Goal: Browse casually

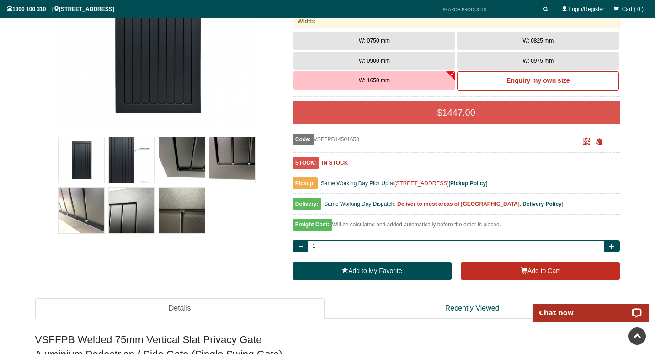
click at [130, 167] on img at bounding box center [132, 160] width 46 height 46
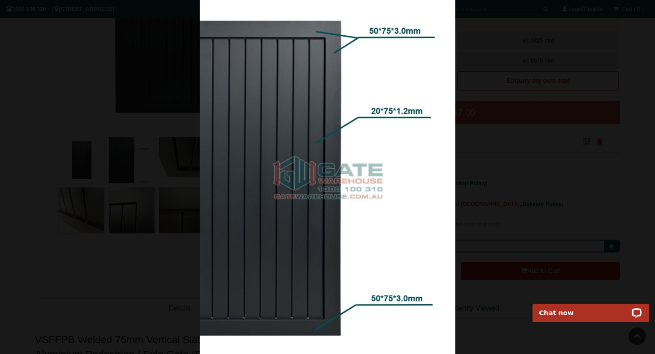
click at [285, 158] on img at bounding box center [328, 177] width 256 height 354
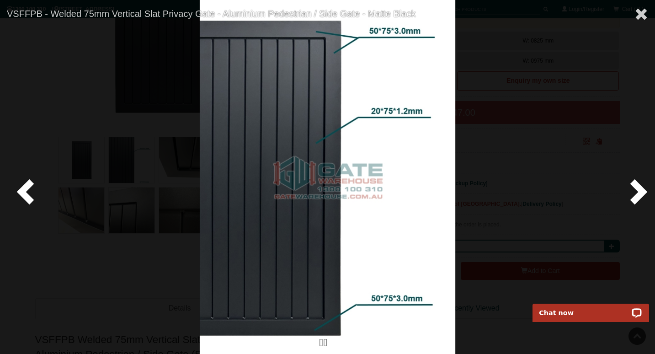
click at [635, 189] on span at bounding box center [636, 190] width 27 height 27
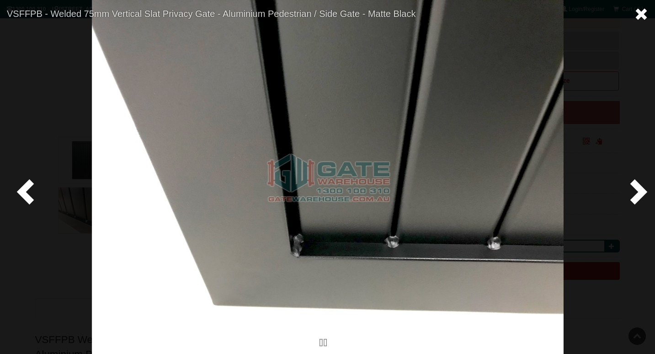
click at [641, 15] on span at bounding box center [641, 14] width 14 height 14
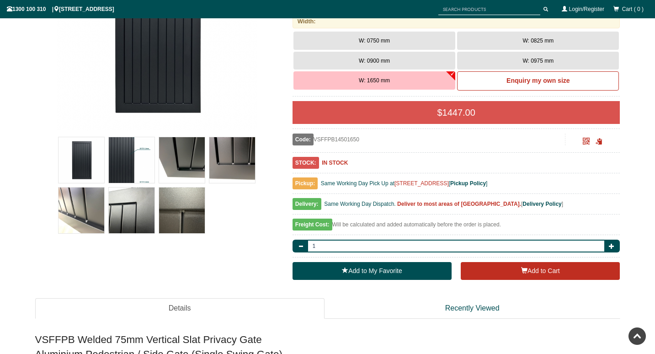
click at [238, 126] on img at bounding box center [156, 29] width 201 height 201
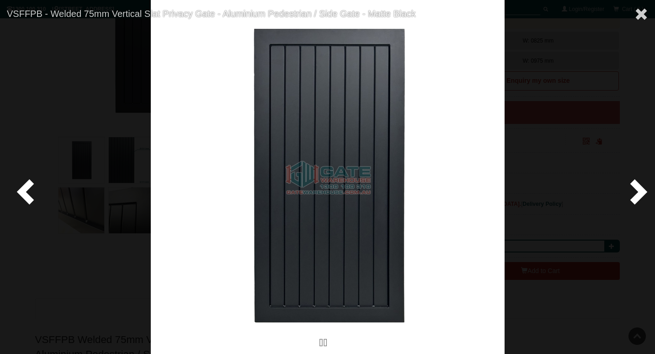
click at [30, 198] on span at bounding box center [27, 190] width 27 height 27
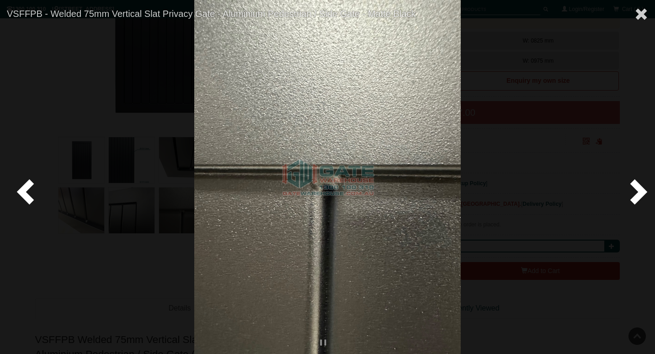
click at [15, 193] on span at bounding box center [27, 190] width 27 height 27
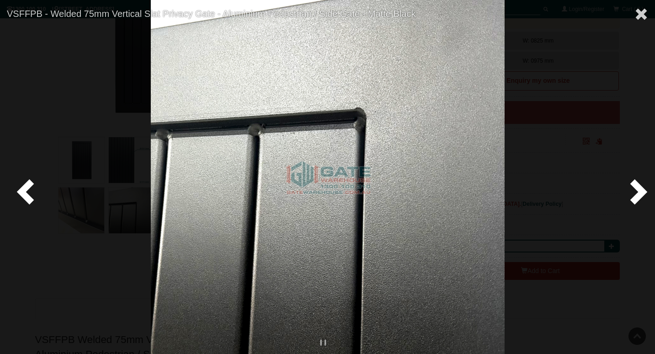
click at [42, 196] on div at bounding box center [327, 177] width 655 height 354
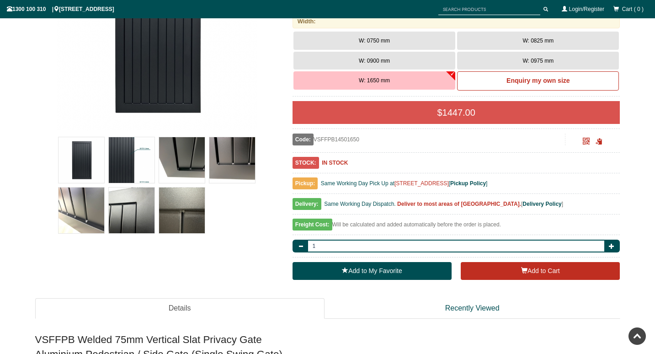
click at [92, 152] on img at bounding box center [81, 160] width 46 height 46
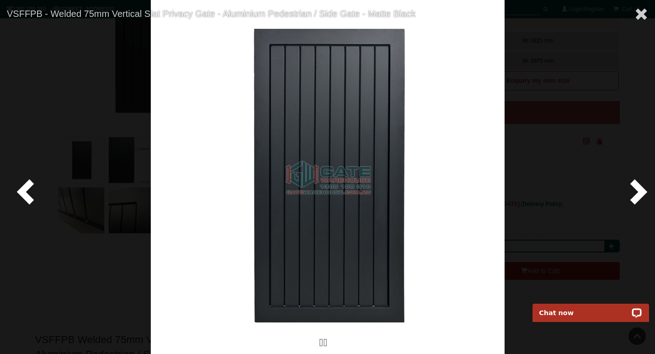
click at [635, 191] on span at bounding box center [636, 190] width 27 height 27
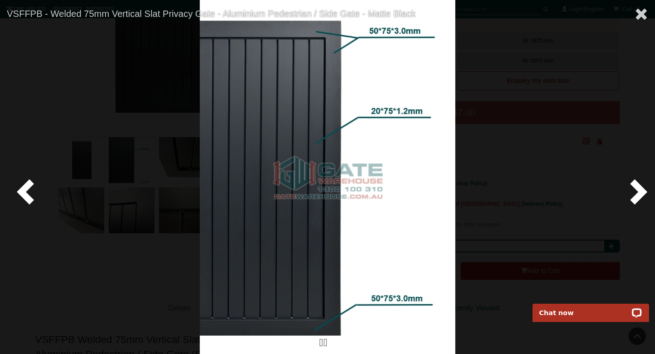
click at [635, 191] on span at bounding box center [636, 190] width 27 height 27
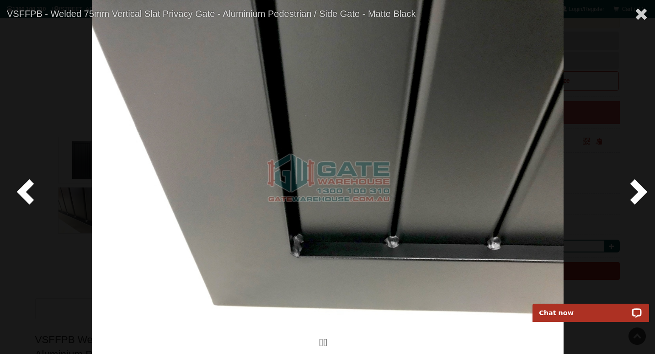
click at [634, 191] on span at bounding box center [636, 190] width 27 height 27
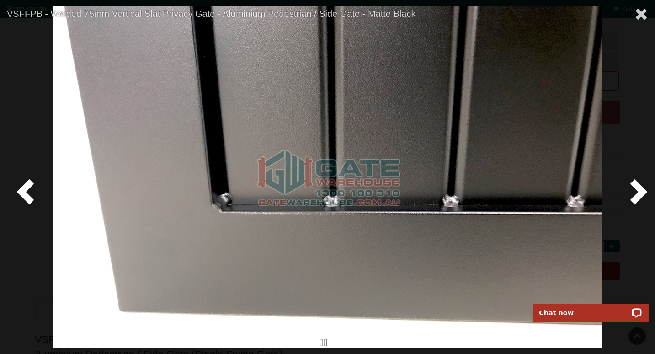
click at [634, 191] on span at bounding box center [636, 190] width 27 height 27
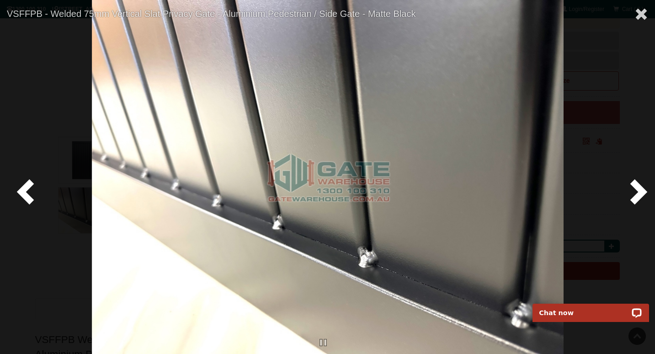
click at [634, 191] on span at bounding box center [636, 190] width 27 height 27
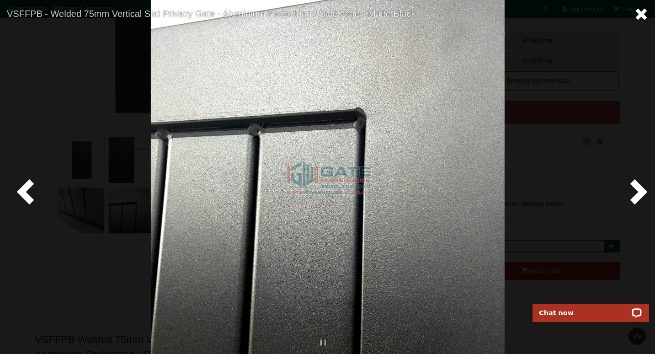
click at [638, 16] on span at bounding box center [641, 14] width 14 height 14
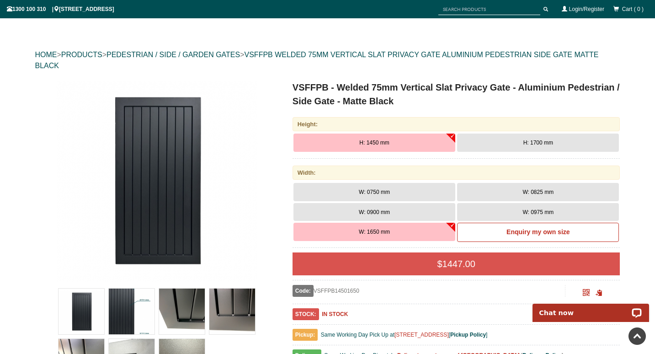
scroll to position [-9, 0]
